Goal: Find specific page/section: Find specific page/section

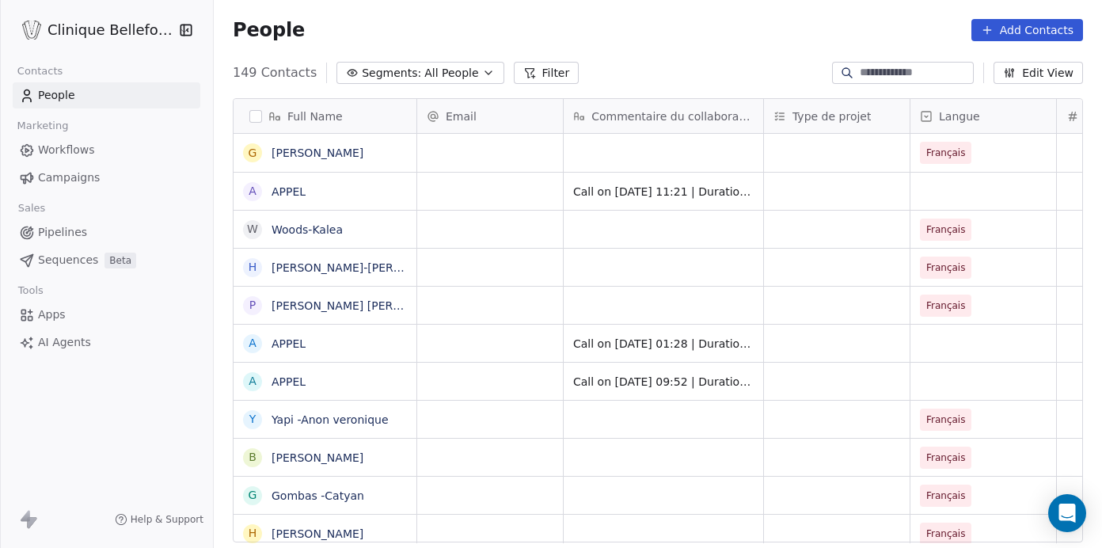
scroll to position [482, 888]
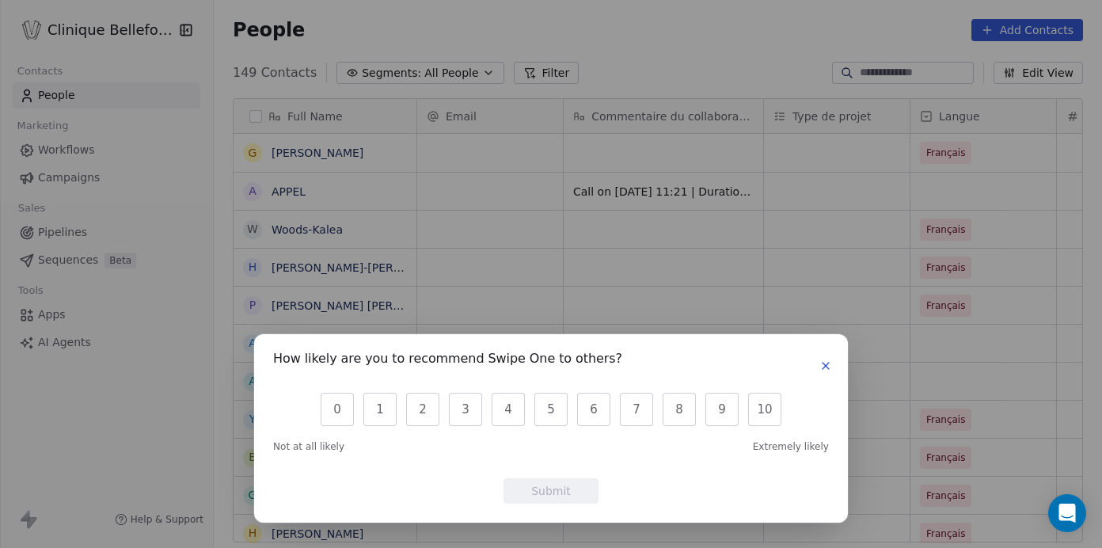
click at [830, 371] on icon "button" at bounding box center [825, 365] width 13 height 13
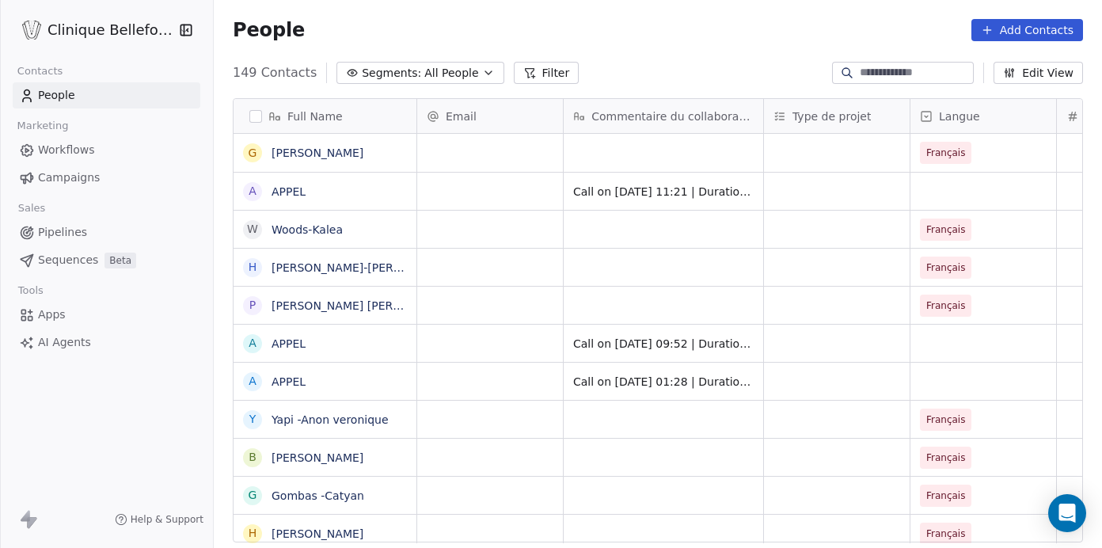
scroll to position [0, 2]
click at [76, 86] on link "People" at bounding box center [107, 95] width 188 height 26
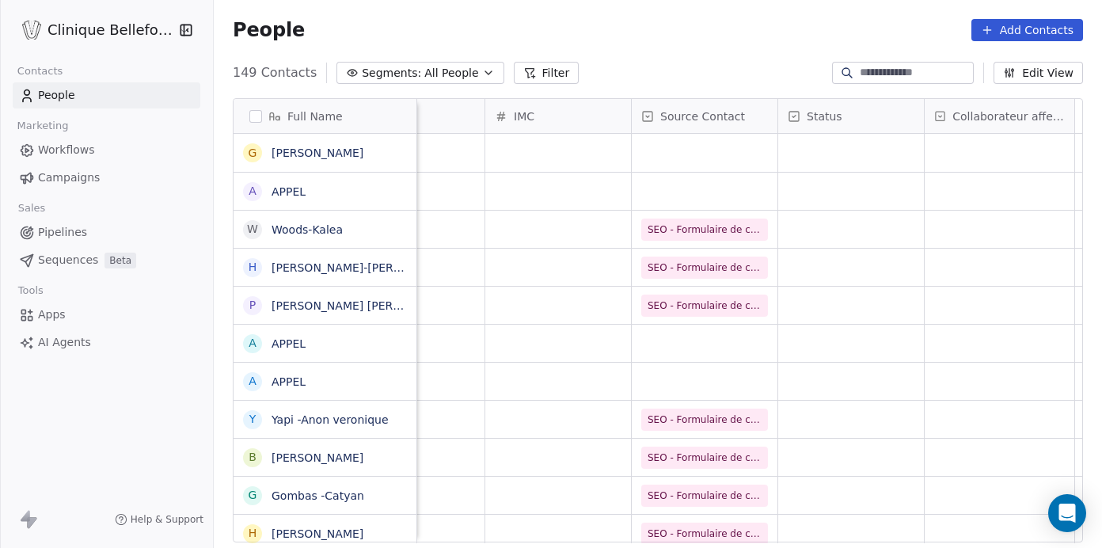
scroll to position [0, 0]
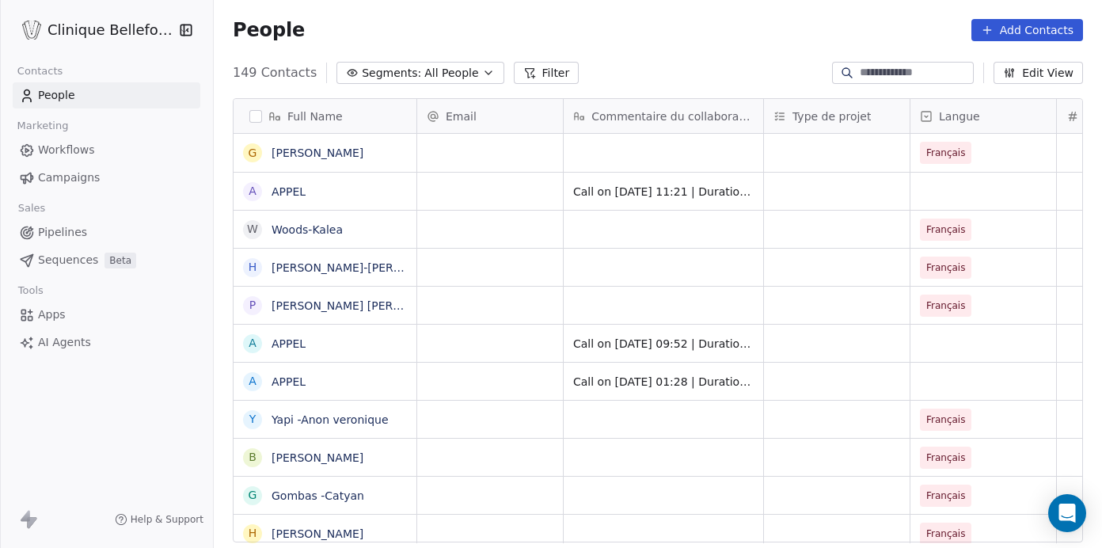
scroll to position [0, 74]
click at [482, 68] on icon "button" at bounding box center [488, 73] width 13 height 13
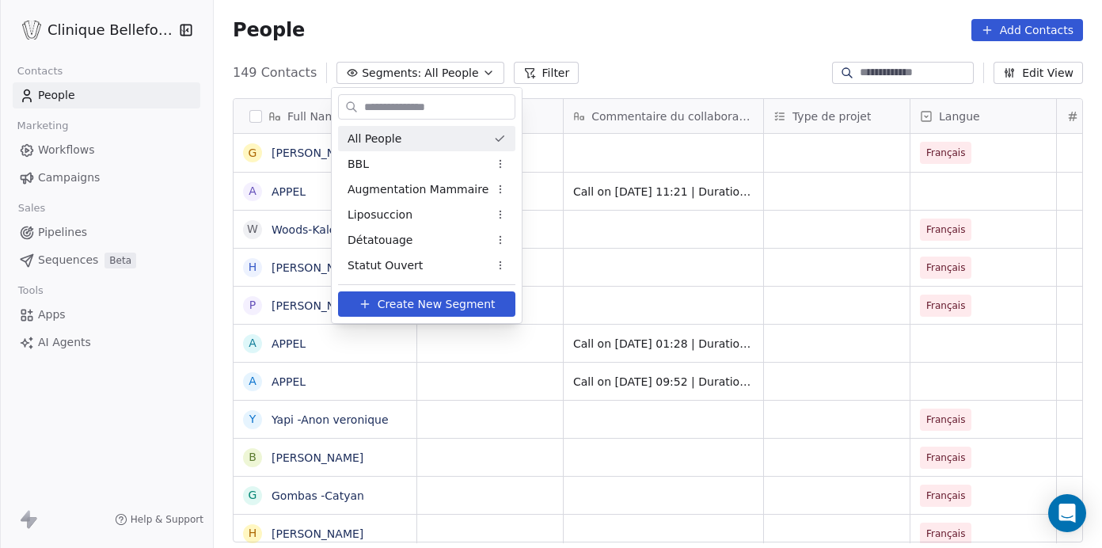
click at [478, 68] on html "Clinique Bellefontaine Contacts People Marketing Workflows Campaigns Sales Pipe…" at bounding box center [551, 274] width 1102 height 548
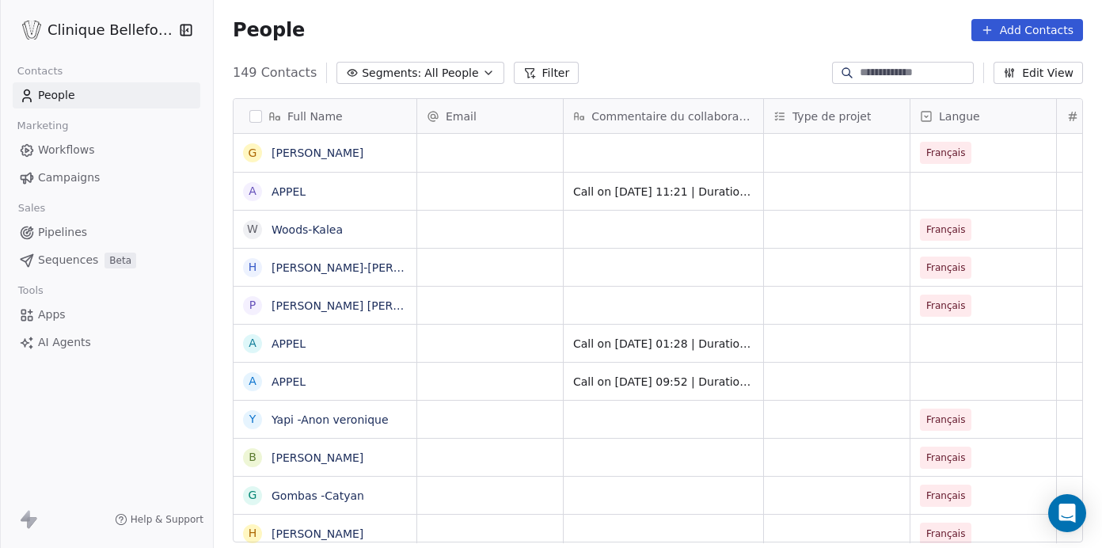
click at [543, 74] on button "Filter" at bounding box center [547, 73] width 66 height 22
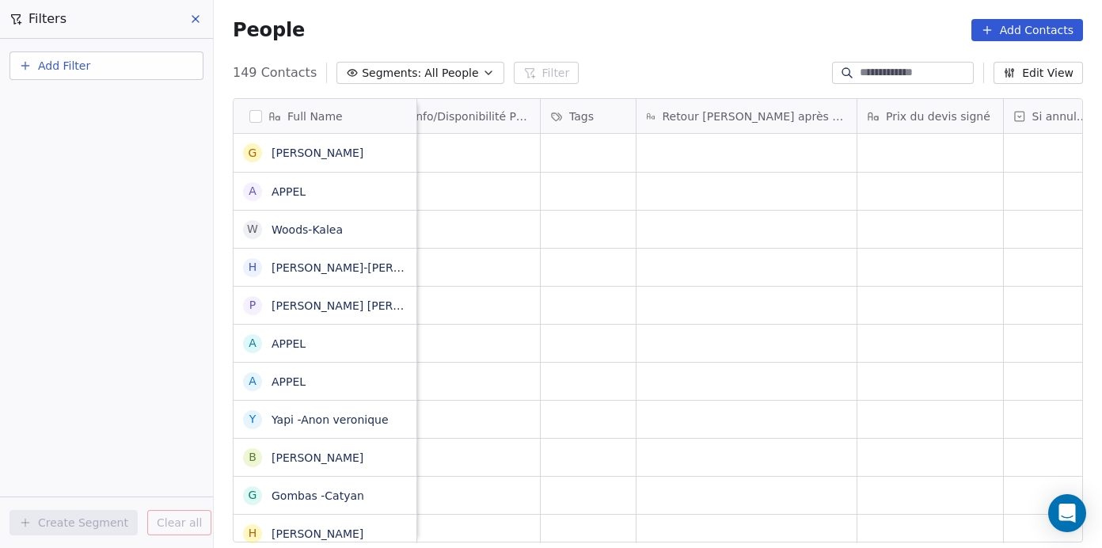
scroll to position [0, 1290]
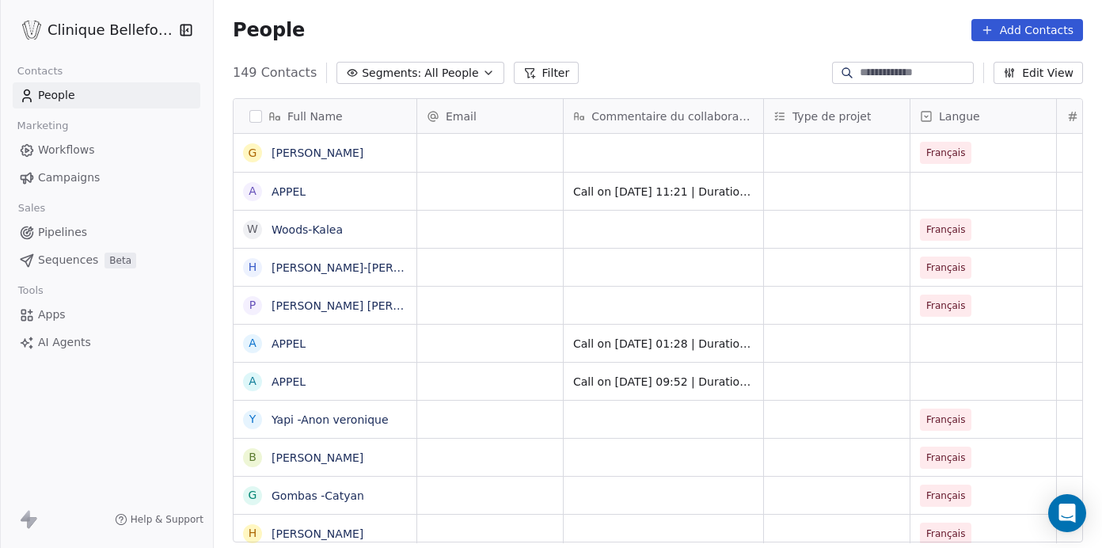
scroll to position [482, 888]
